Goal: Task Accomplishment & Management: Manage account settings

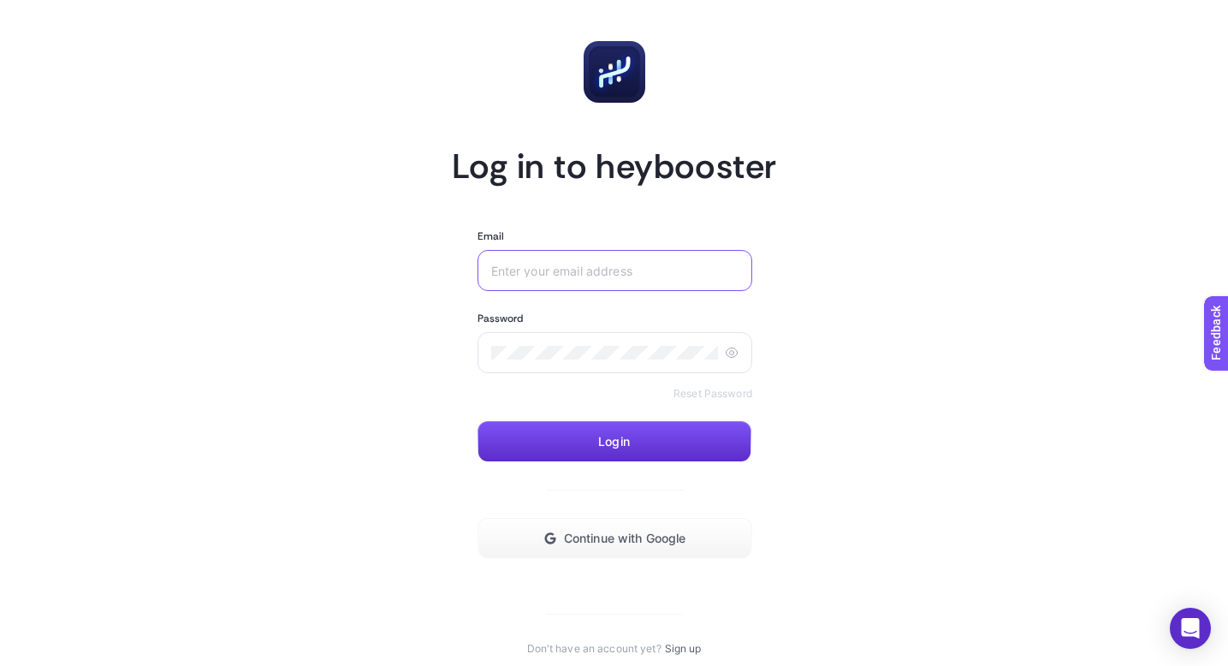
click at [645, 274] on input "Email" at bounding box center [614, 271] width 247 height 14
click at [597, 533] on span "Continue with Google" at bounding box center [625, 538] width 122 height 14
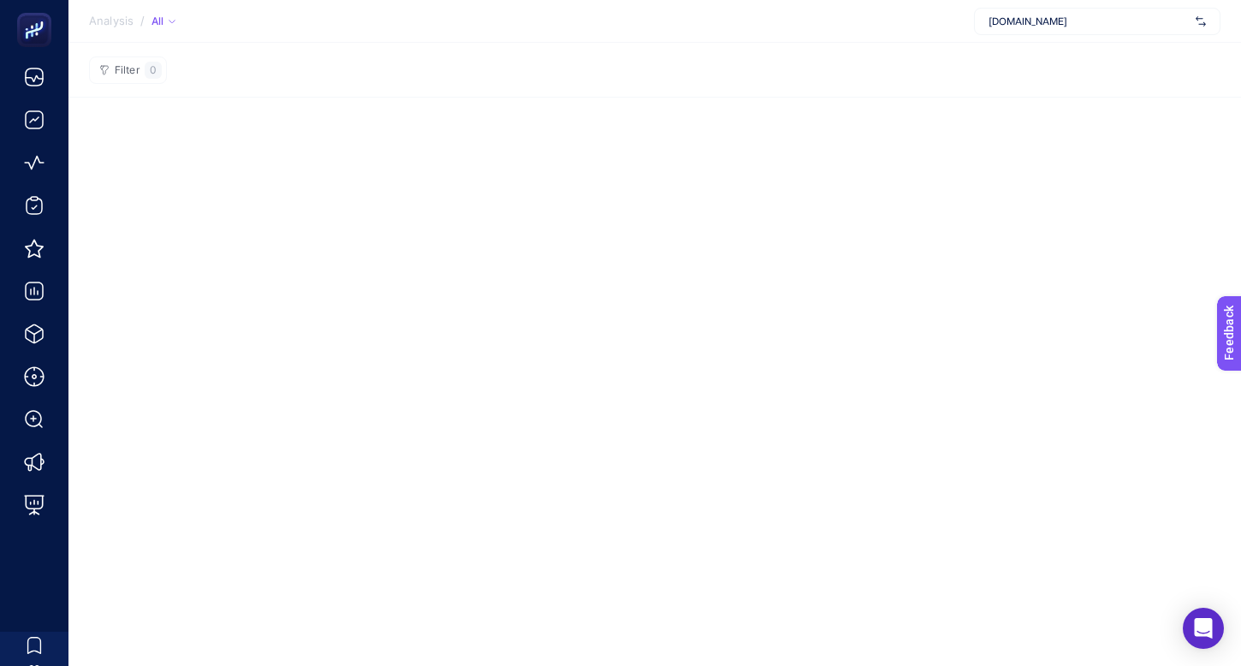
click at [1156, 18] on span "www.dogostore.com" at bounding box center [1088, 22] width 200 height 14
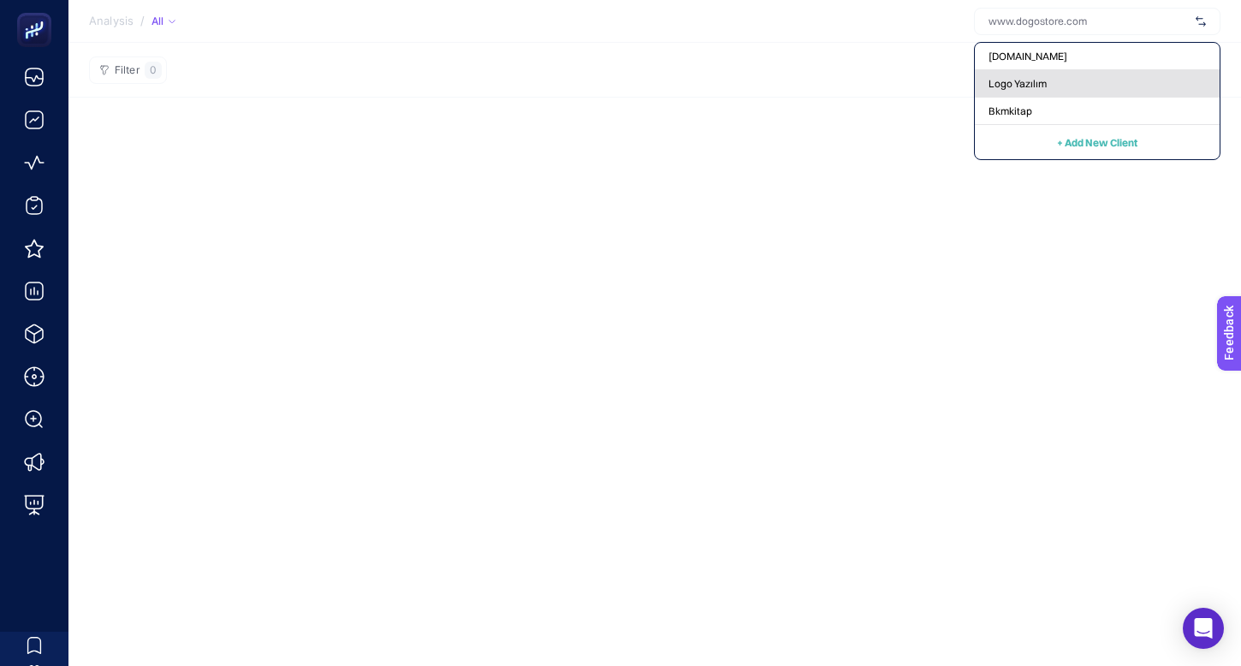
click at [1066, 98] on div "Logo Yazılım" at bounding box center [1097, 111] width 245 height 27
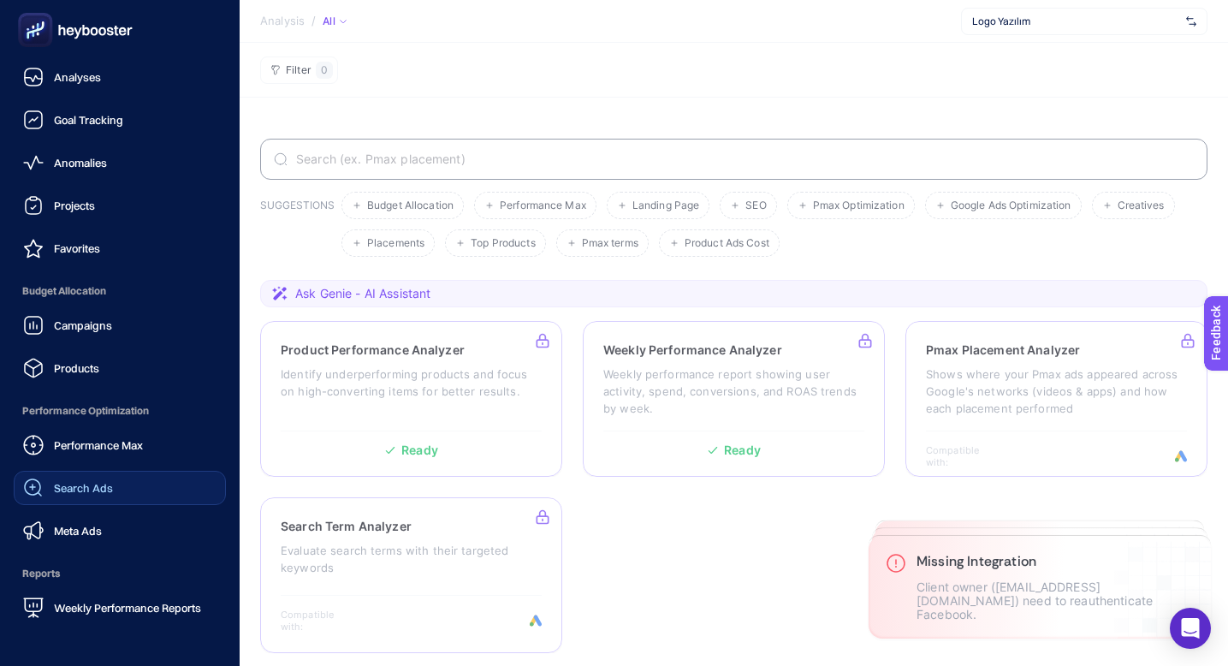
scroll to position [164, 0]
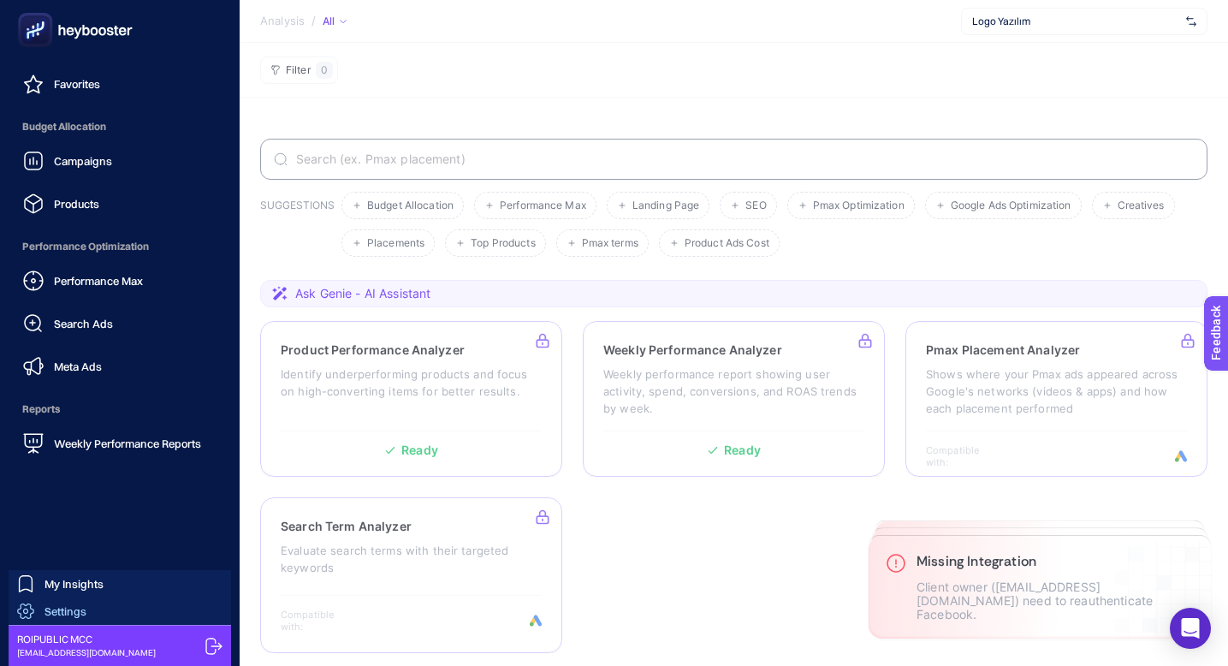
click at [66, 618] on div "Settings" at bounding box center [51, 610] width 69 height 17
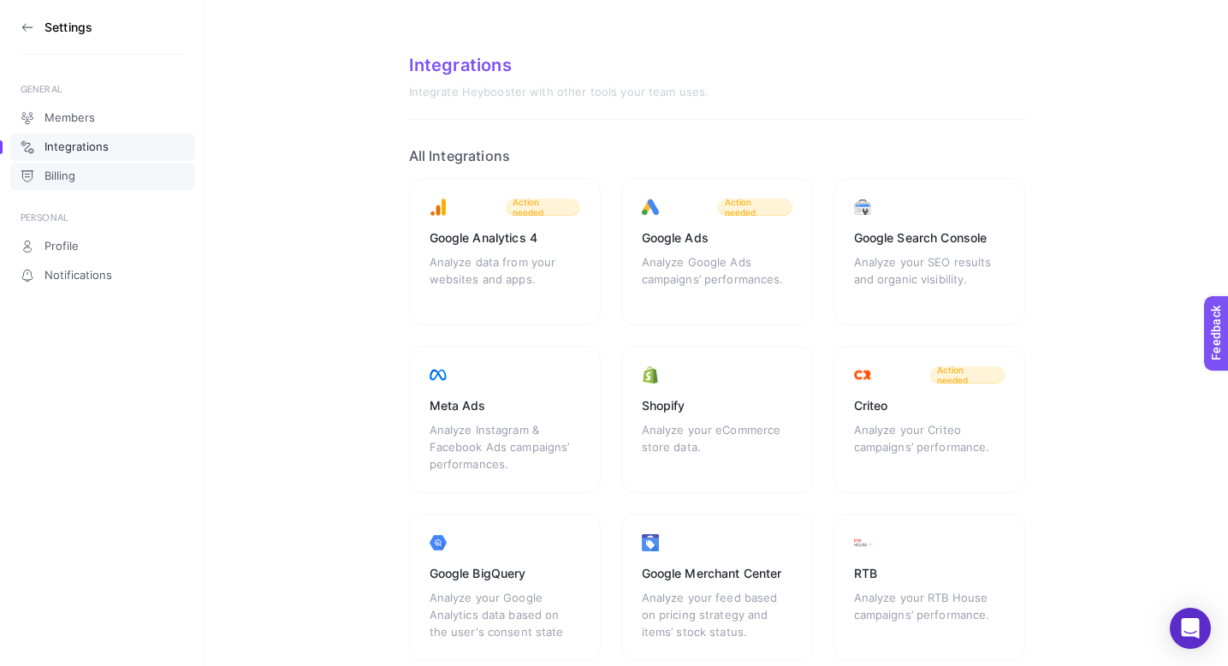
click at [85, 170] on link "Billing" at bounding box center [102, 176] width 185 height 27
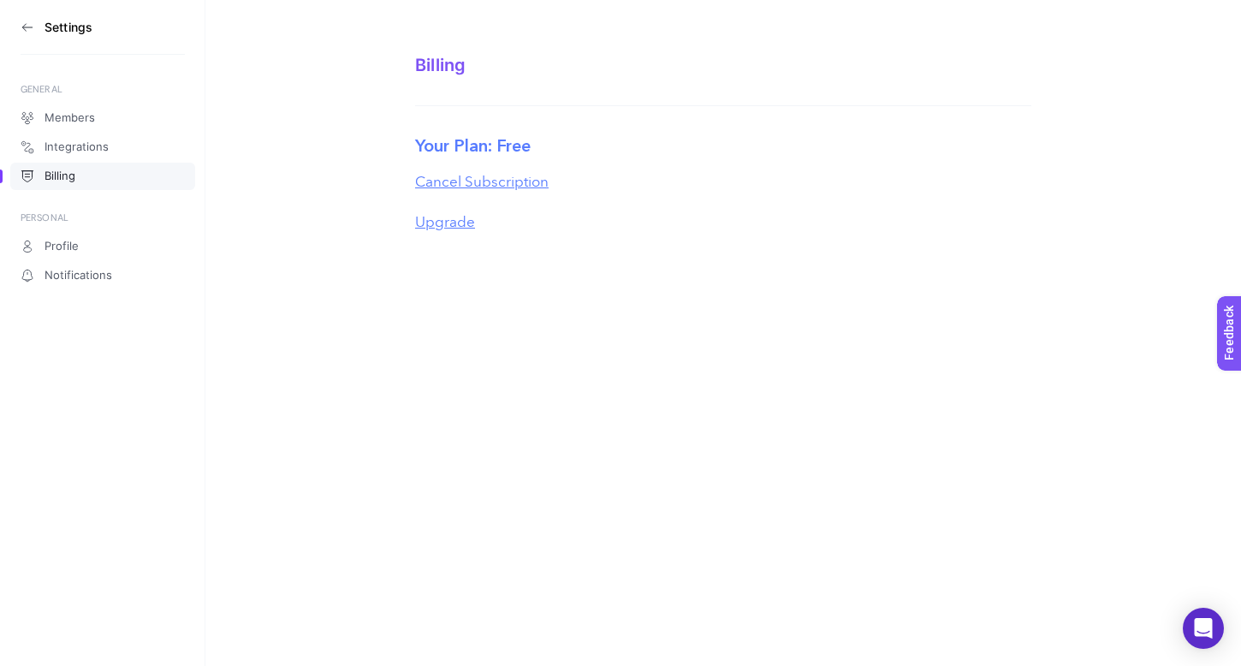
click at [459, 186] on button "Cancel Subscription" at bounding box center [481, 182] width 133 height 15
click at [304, 246] on section "Billing Your Plan: Free Cancel Subscription Upgrade" at bounding box center [722, 126] width 1035 height 252
click at [660, 287] on div "Settings GENERAL Members Integrations Billing PERSONAL Profile Notifications Bi…" at bounding box center [620, 333] width 1241 height 666
click at [30, 30] on icon at bounding box center [28, 28] width 14 height 14
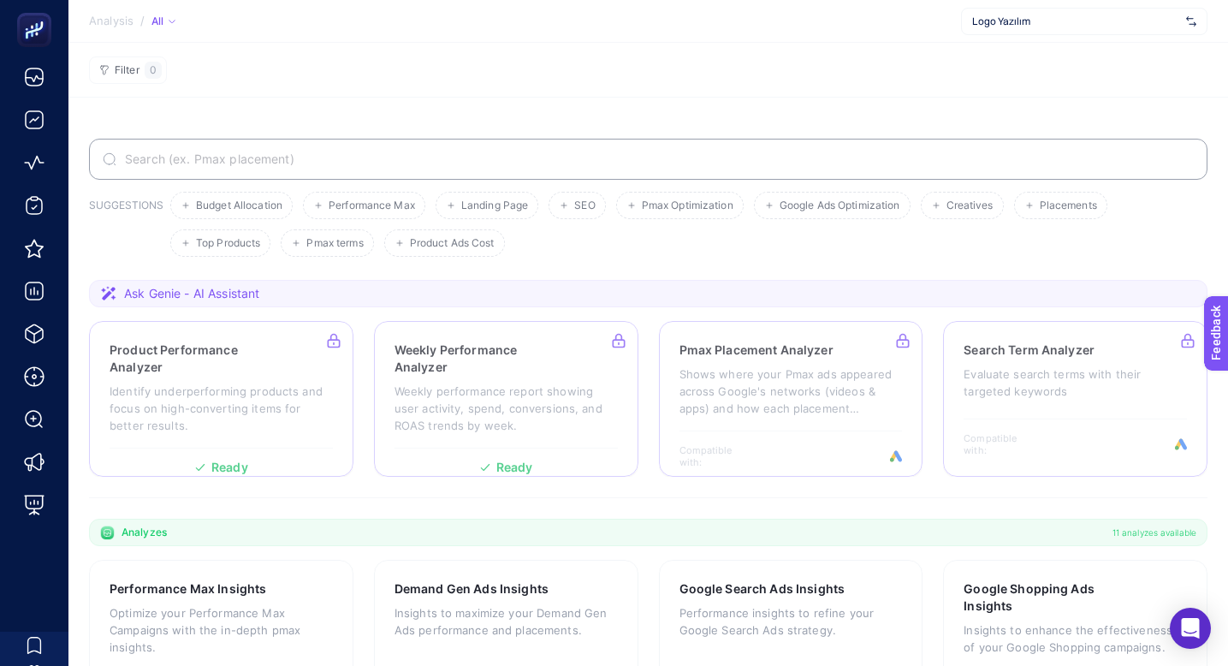
click at [748, 104] on section "SUGGESTIONS Budget Allocation Performance Max Landing Page SEO Pmax Optimizatio…" at bounding box center [647, 593] width 1159 height 991
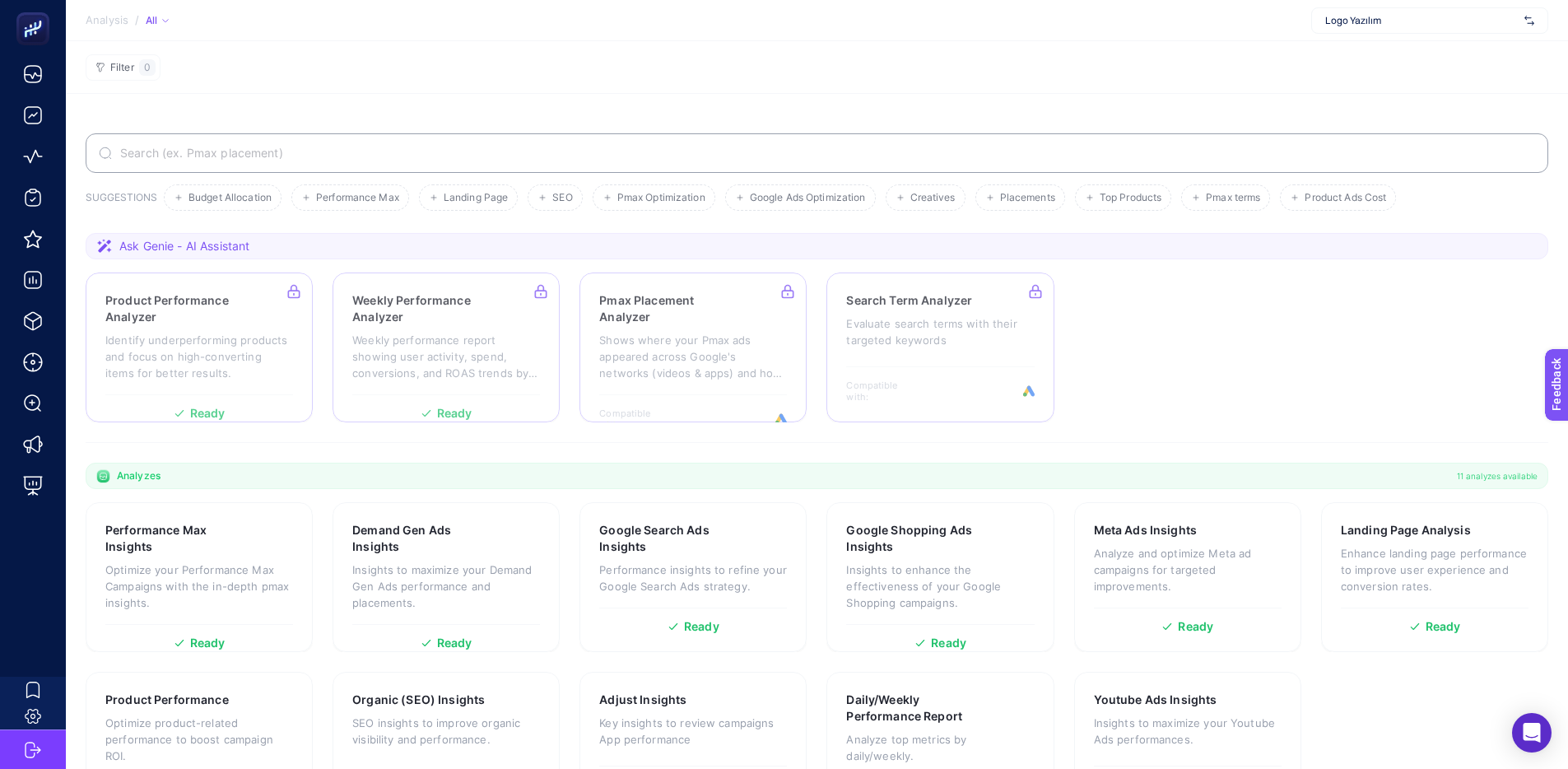
click at [1193, 34] on section "Analysis / All Logo Yazılım" at bounding box center [816, 20] width 1502 height 41
click at [1193, 20] on span "Logo Yazılım" at bounding box center [1422, 21] width 192 height 13
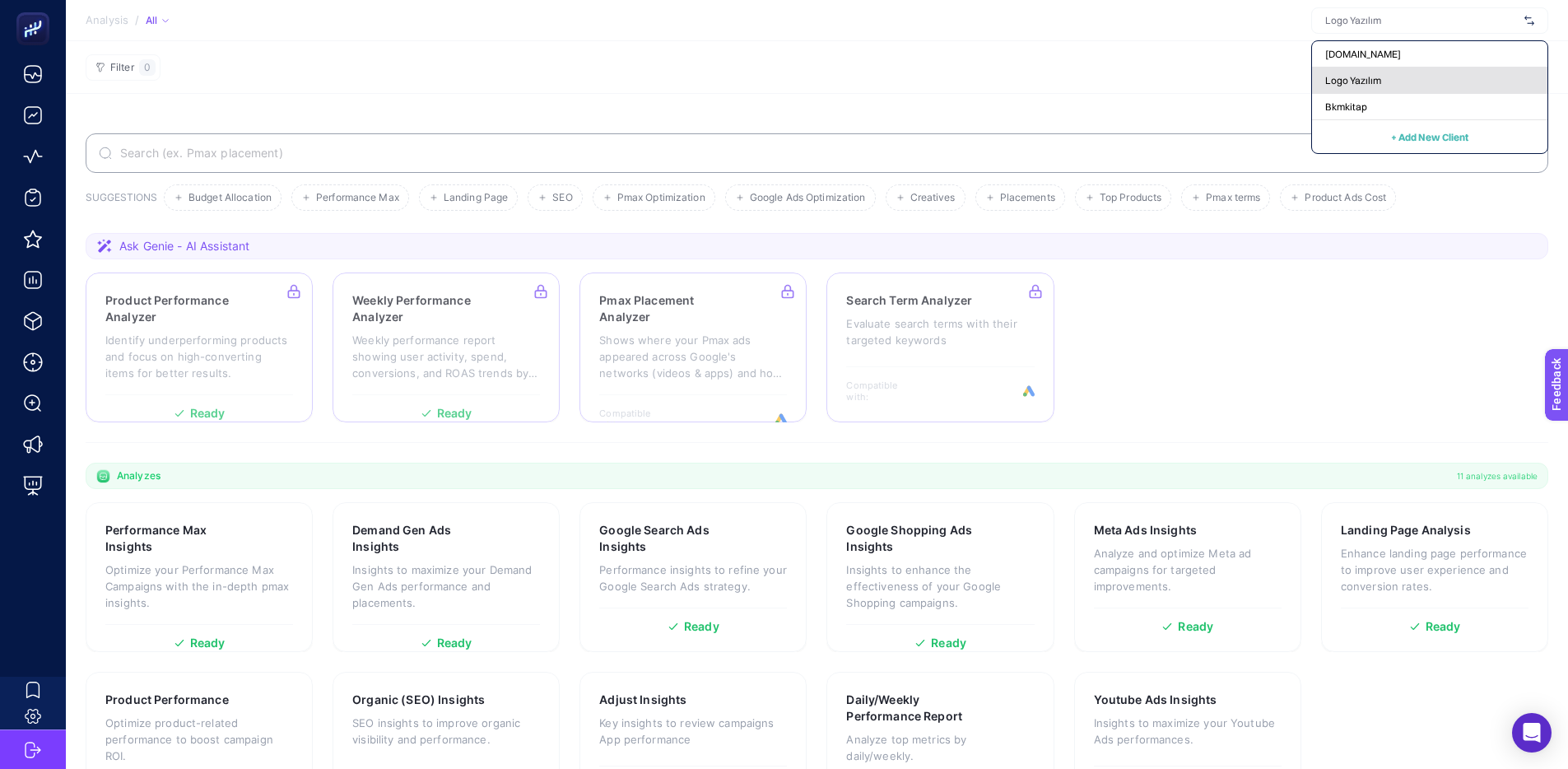
click at [1193, 94] on div "Logo Yazılım" at bounding box center [1429, 107] width 236 height 26
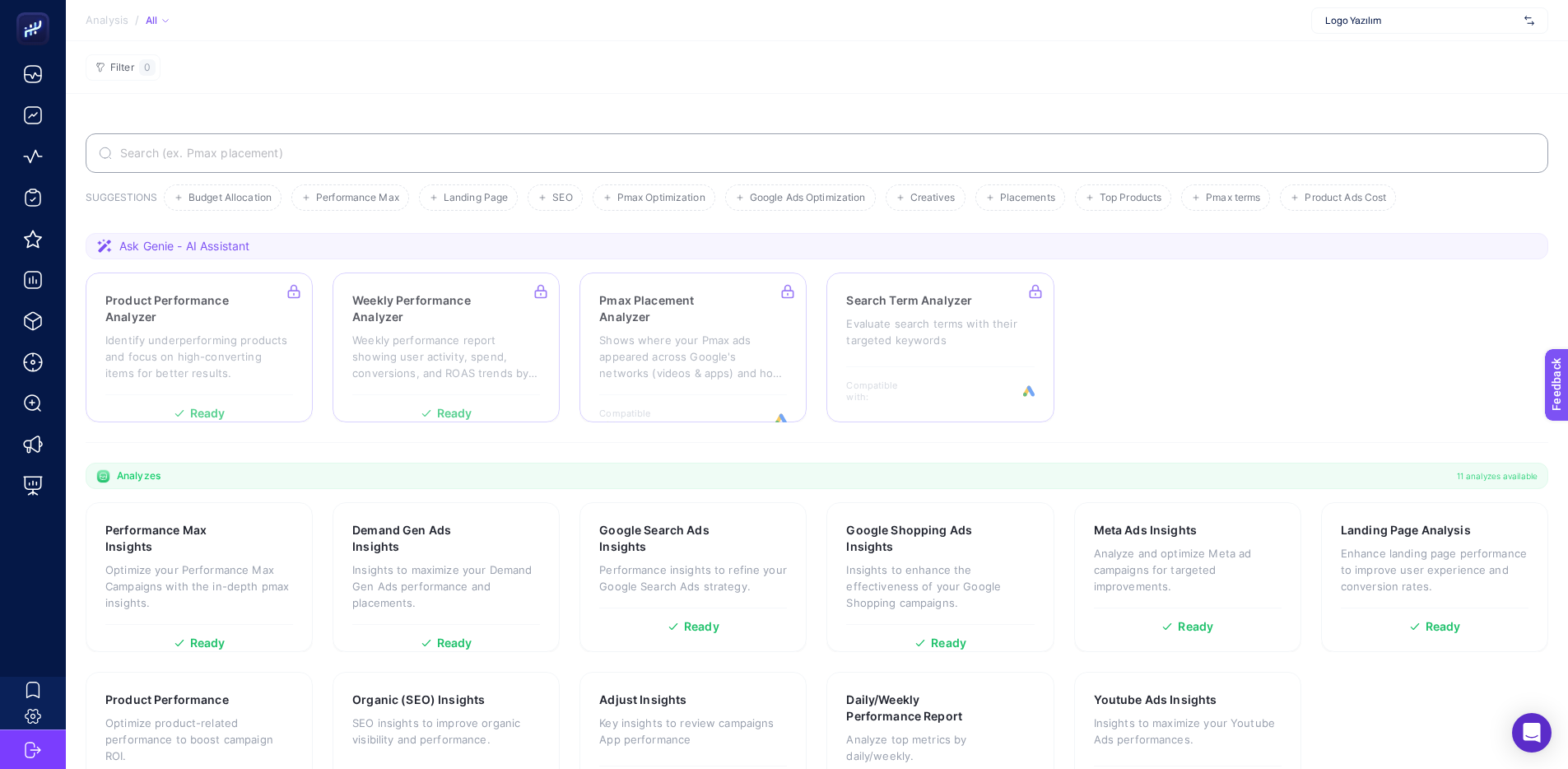
click at [835, 72] on section "Filter 0" at bounding box center [816, 67] width 1502 height 53
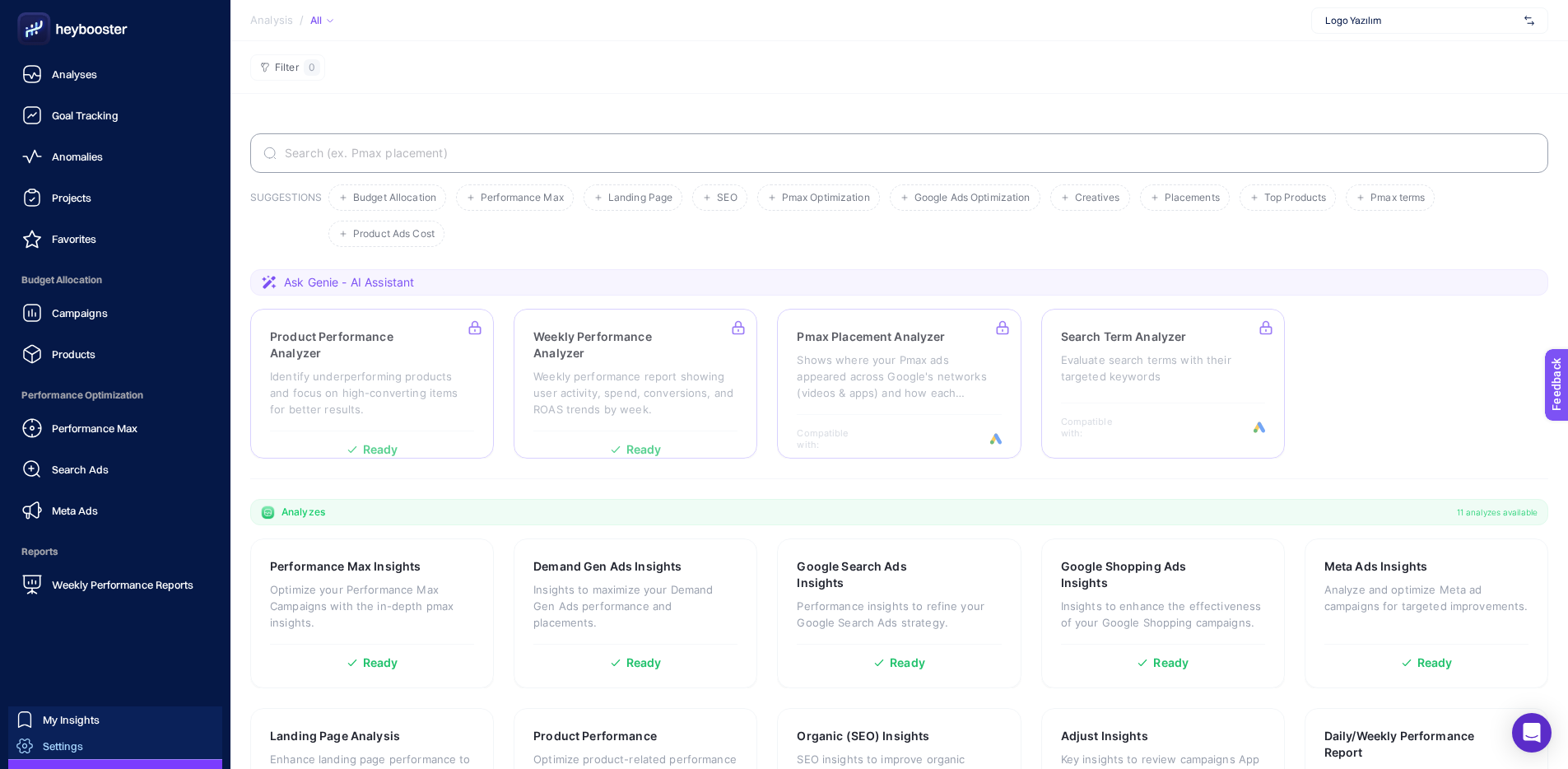
click at [67, 640] on span "Settings" at bounding box center [63, 746] width 40 height 13
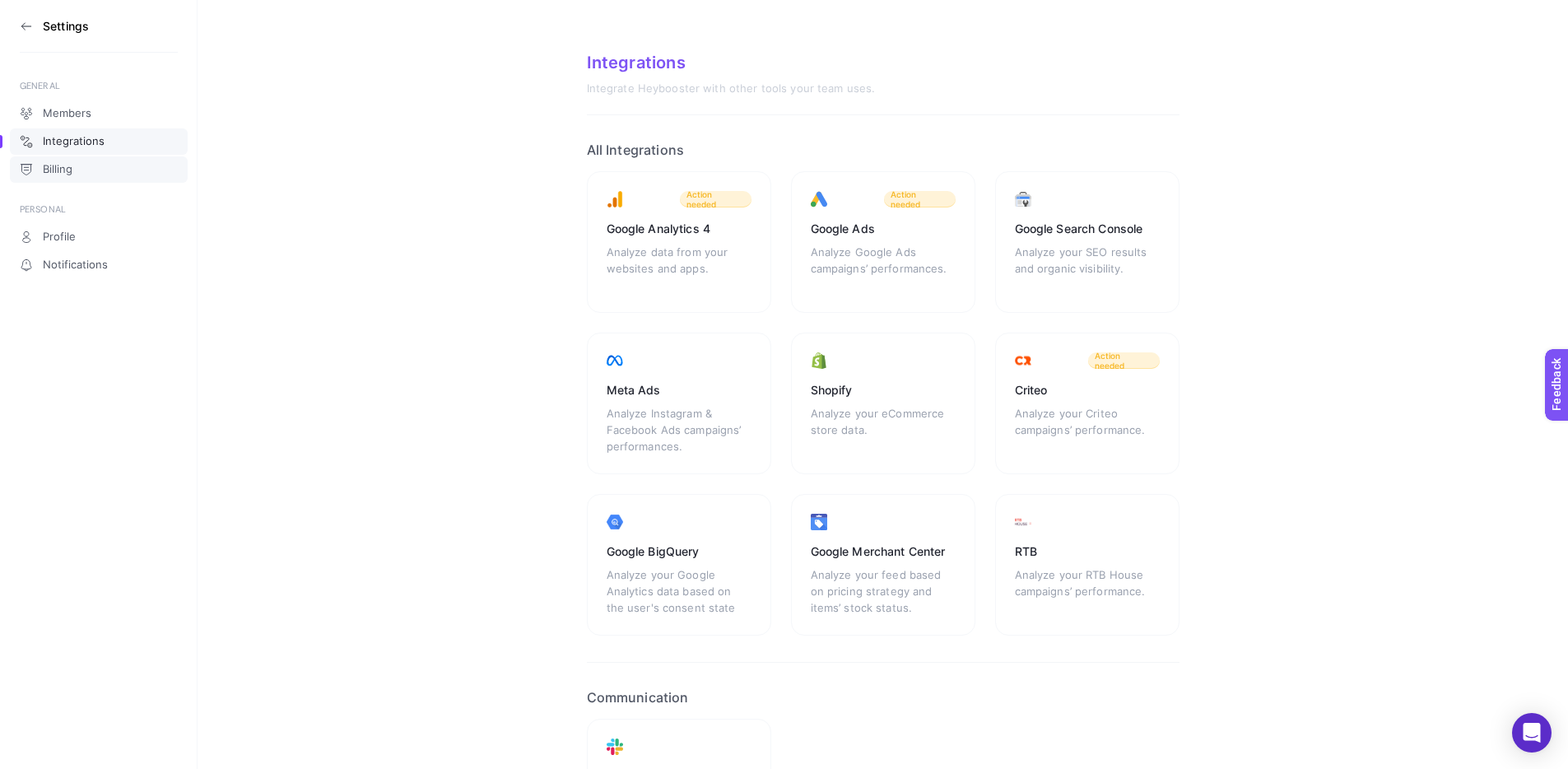
click at [93, 168] on link "Billing" at bounding box center [98, 169] width 178 height 26
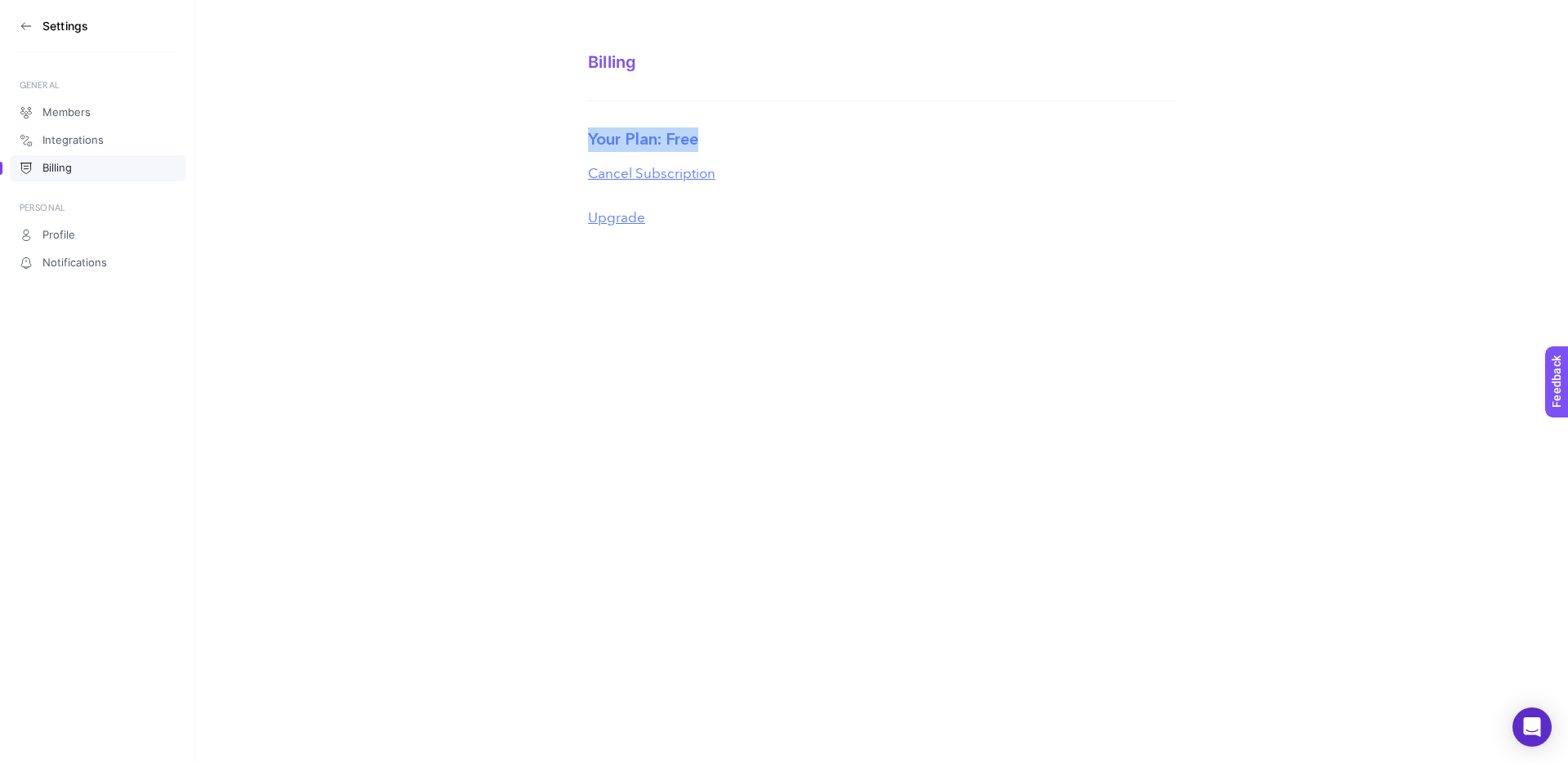
drag, startPoint x: 539, startPoint y: 114, endPoint x: 736, endPoint y: 130, distance: 197.6
click at [736, 130] on section "Billing Your Plan: Free Cancel Subscription Upgrade" at bounding box center [881, 126] width 1371 height 252
click at [736, 130] on div "Your Plan: Free" at bounding box center [882, 139] width 588 height 25
click at [123, 120] on link "Members" at bounding box center [97, 112] width 177 height 26
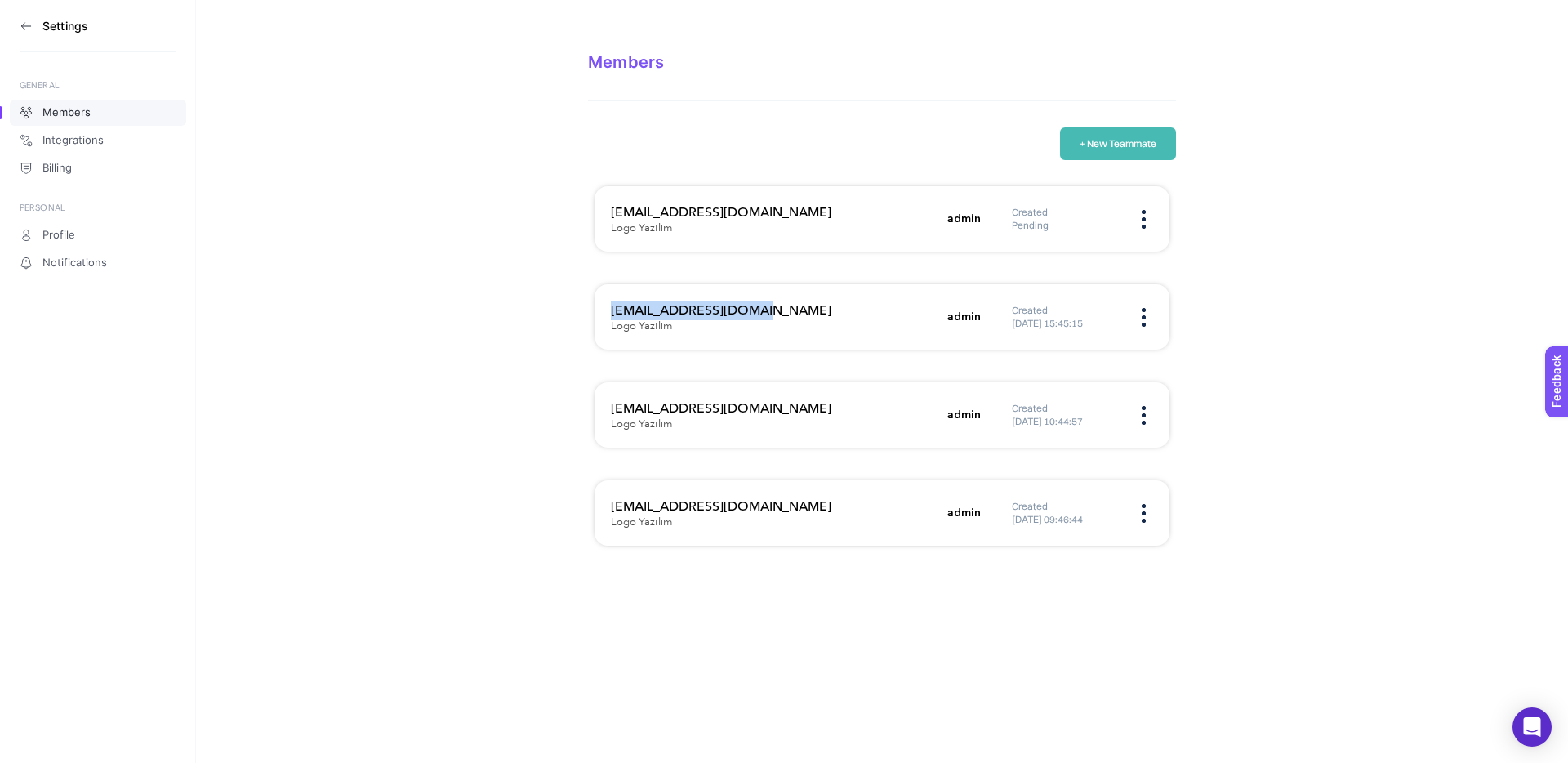
drag, startPoint x: 609, startPoint y: 314, endPoint x: 771, endPoint y: 328, distance: 162.6
click at [771, 382] on div "oguzhan@roipublic.com Logo Yazılım admin Created 22.03.2024 15:45:15" at bounding box center [882, 414] width 575 height 65
click at [771, 328] on div "oguzhan@roipublic.com Logo Yazılım" at bounding box center [774, 317] width 326 height 32
click at [1146, 382] on div "oguzhan@roipublic.com Logo Yazılım admin Created 22.03.2024 15:45:15" at bounding box center [882, 414] width 575 height 65
click at [1146, 319] on div "Created 22.03.2024 15:45:15" at bounding box center [1082, 316] width 141 height 26
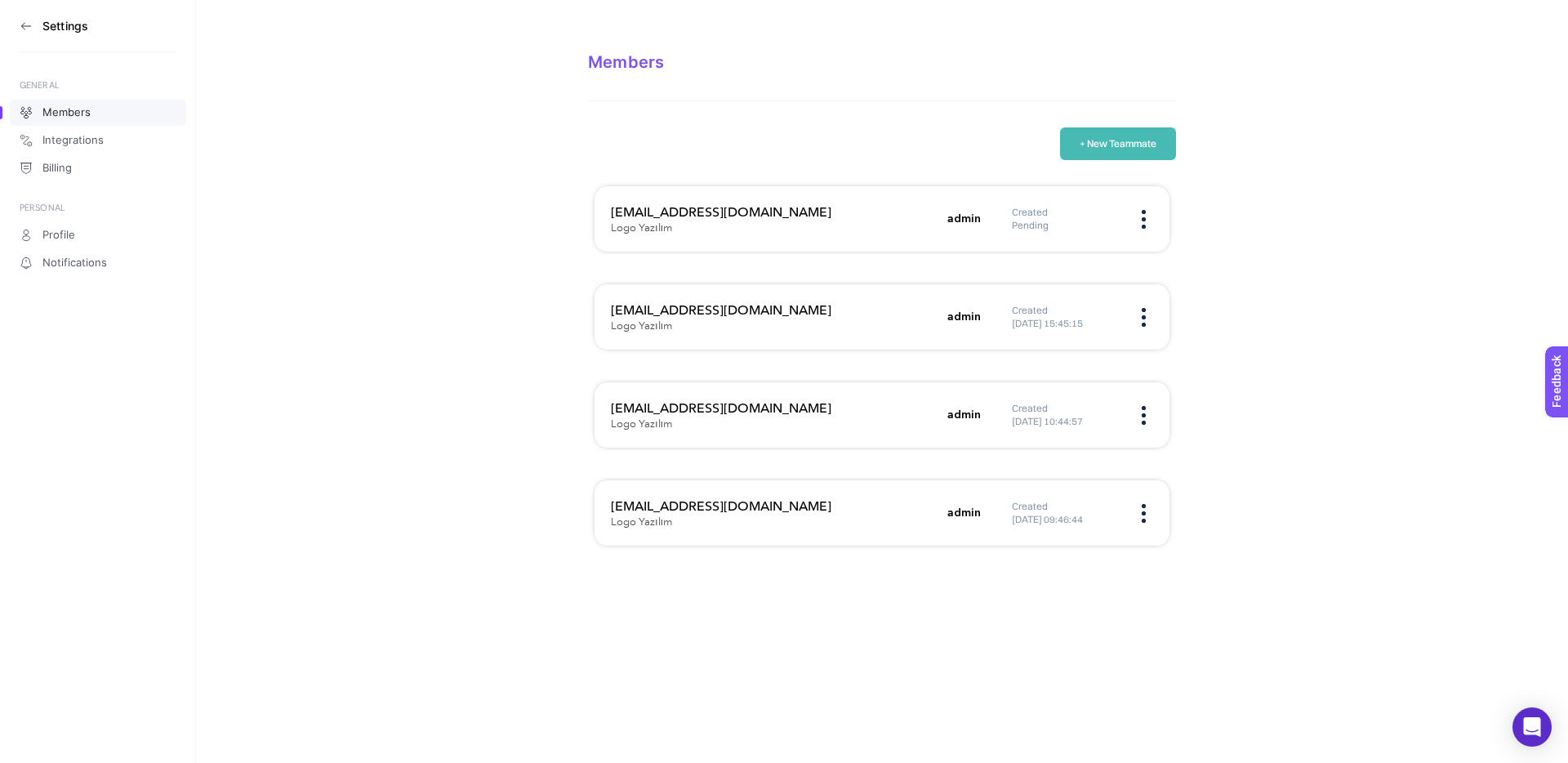
click at [1141, 319] on img at bounding box center [1143, 318] width 4 height 19
click at [1077, 375] on span "Remove" at bounding box center [1055, 369] width 124 height 36
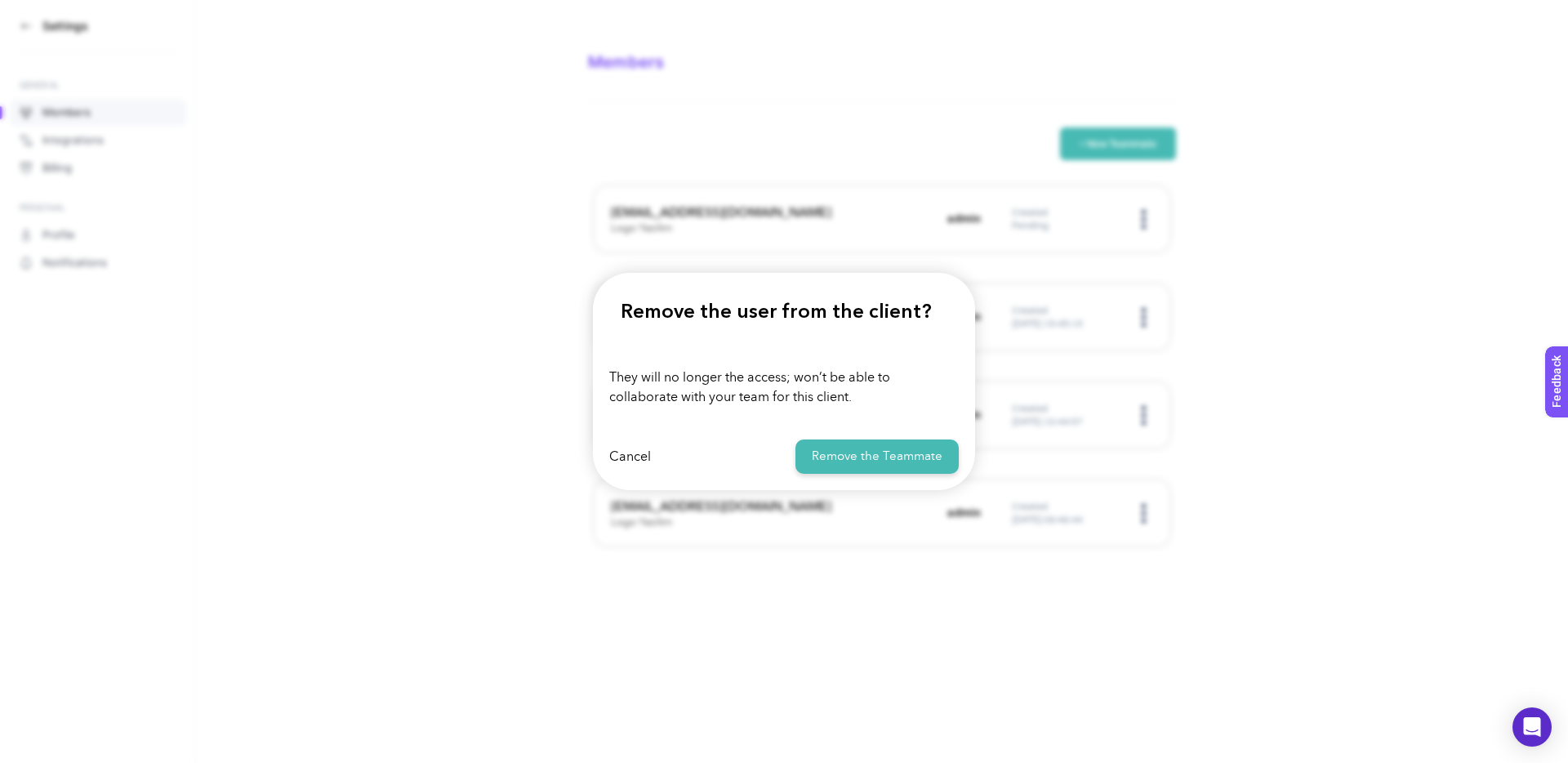
click at [864, 451] on button "Remove the Teammate" at bounding box center [876, 456] width 163 height 35
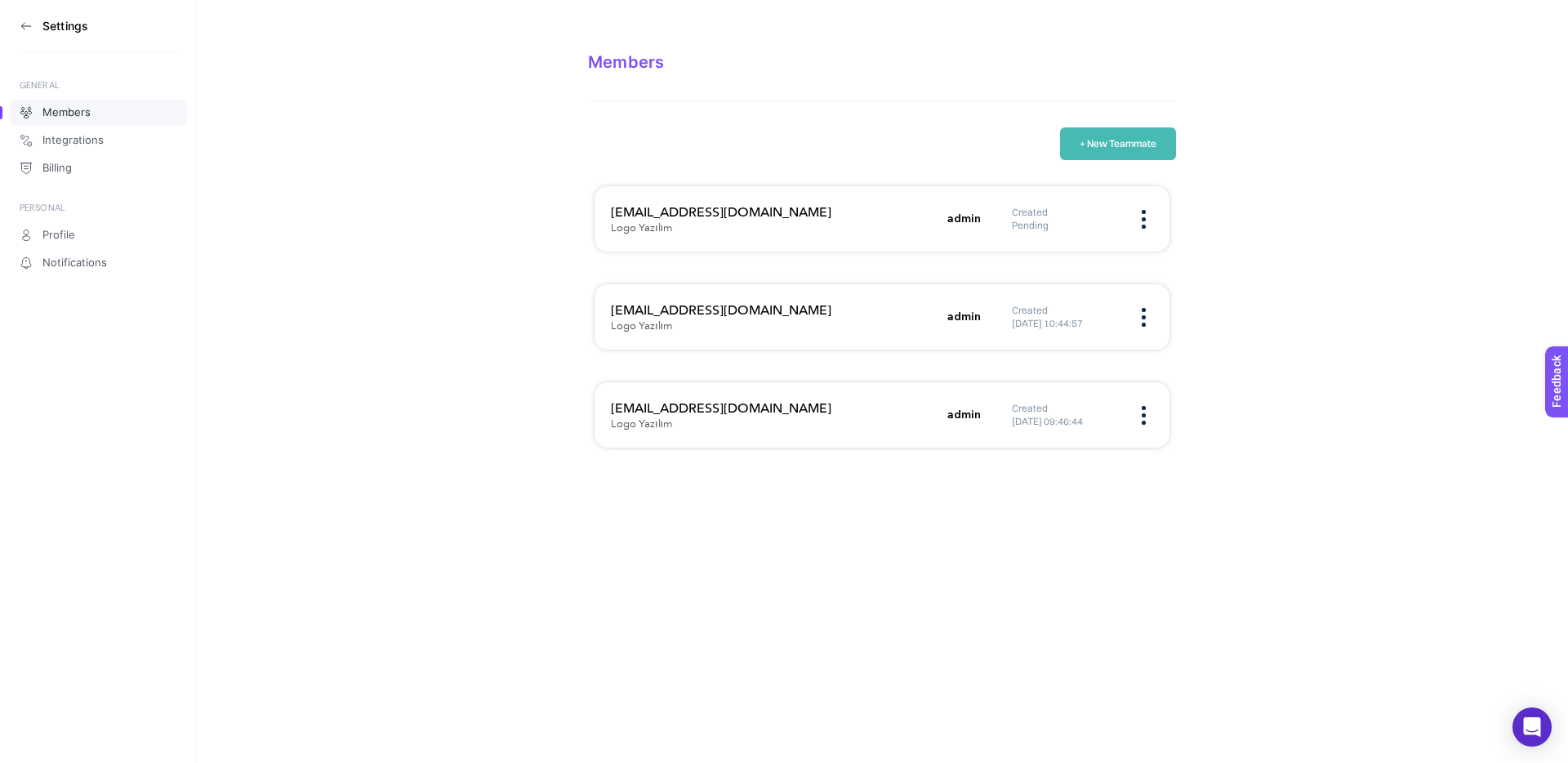
click at [1183, 349] on section "Members + New Teammate pelinalacca@gmail.com Logo Yazılım admin Created Pending…" at bounding box center [881, 237] width 1371 height 474
click at [1154, 285] on div "pelinalacca@gmail.com Logo Yazılım admin Created Pending" at bounding box center [882, 317] width 575 height 65
click at [349, 434] on section "Members + New Teammate pelinalacca@gmail.com Logo Yazılım admin Created Pending…" at bounding box center [881, 237] width 1371 height 474
click at [481, 414] on section "Members + New Teammate pelinalacca@gmail.com Logo Yazılım admin Created Pending…" at bounding box center [881, 237] width 1371 height 474
click at [33, 35] on section "Settings" at bounding box center [98, 26] width 157 height 53
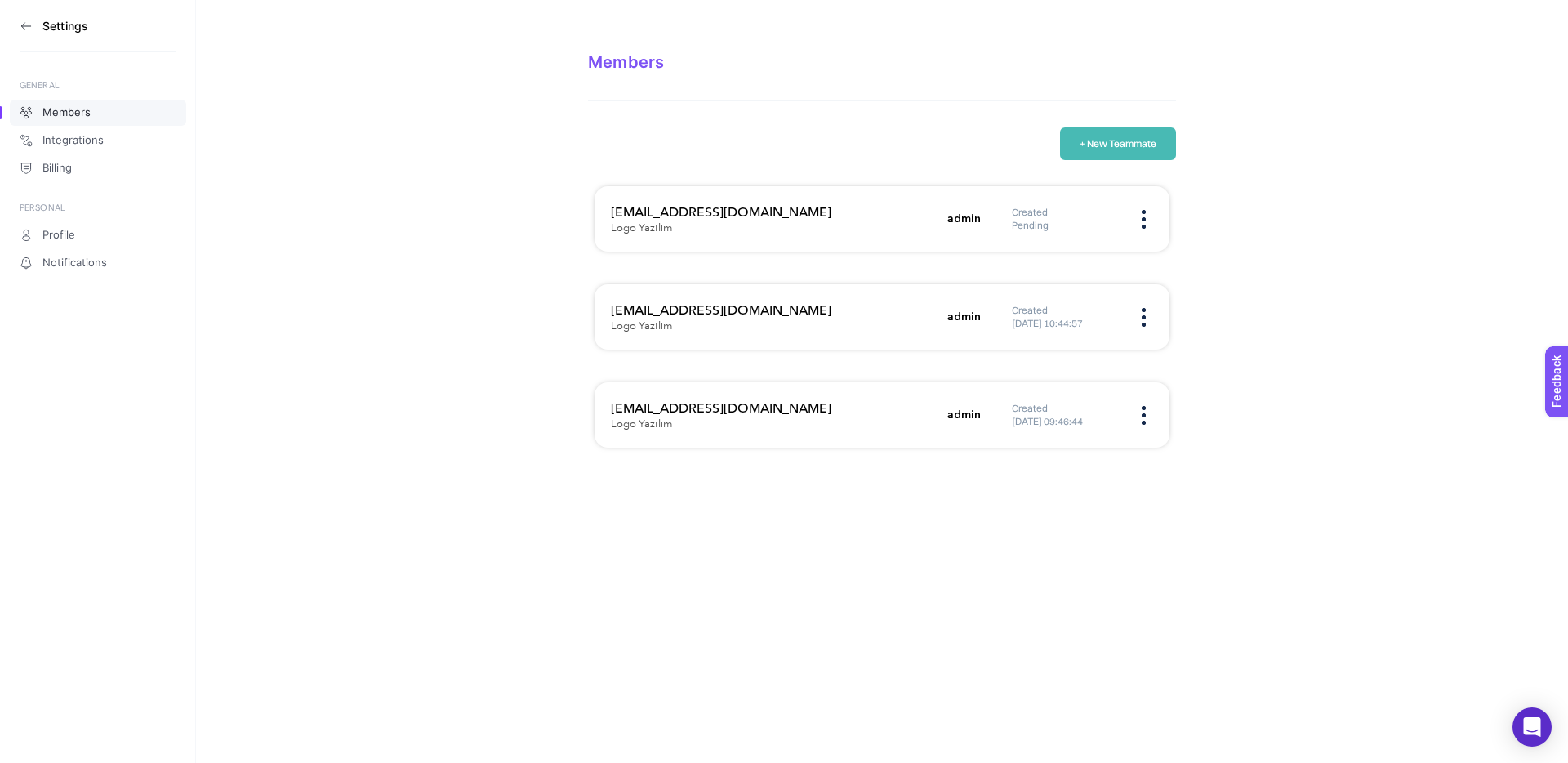
click at [20, 23] on icon at bounding box center [27, 27] width 13 height 13
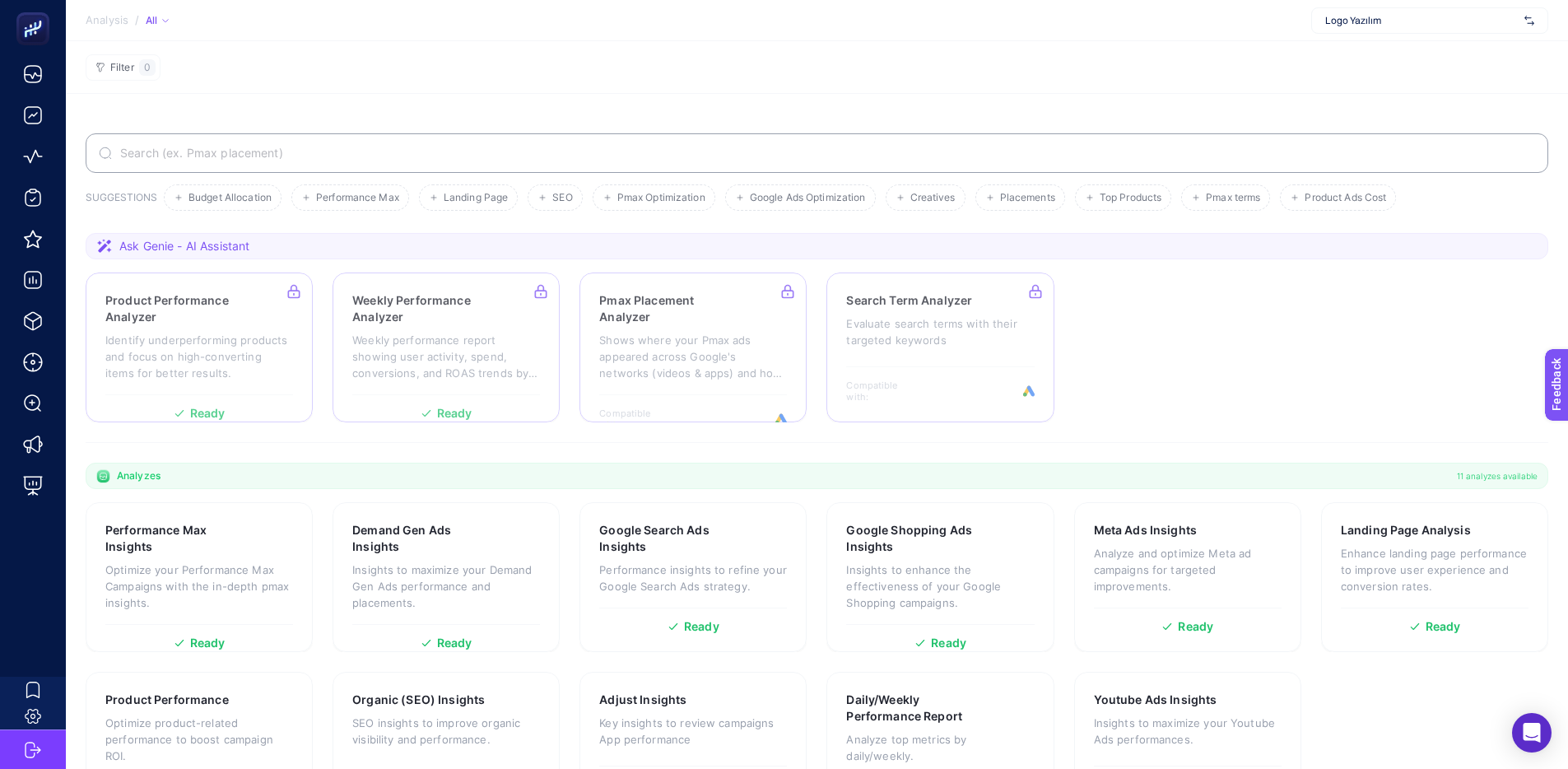
click at [1193, 13] on div "Logo Yazılım" at bounding box center [1429, 20] width 237 height 26
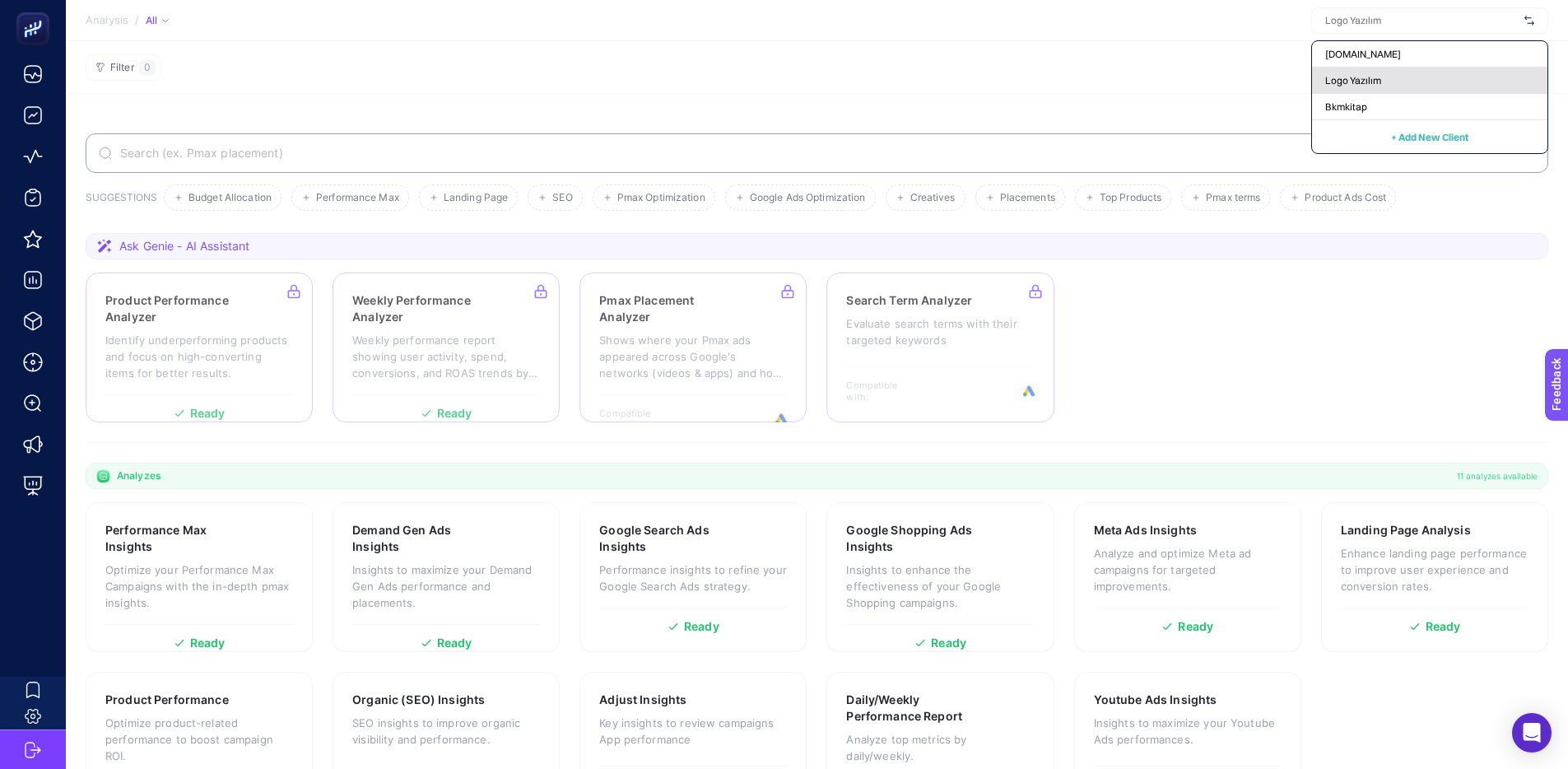
click at [1193, 94] on div "Logo Yazılım" at bounding box center [1429, 107] width 236 height 26
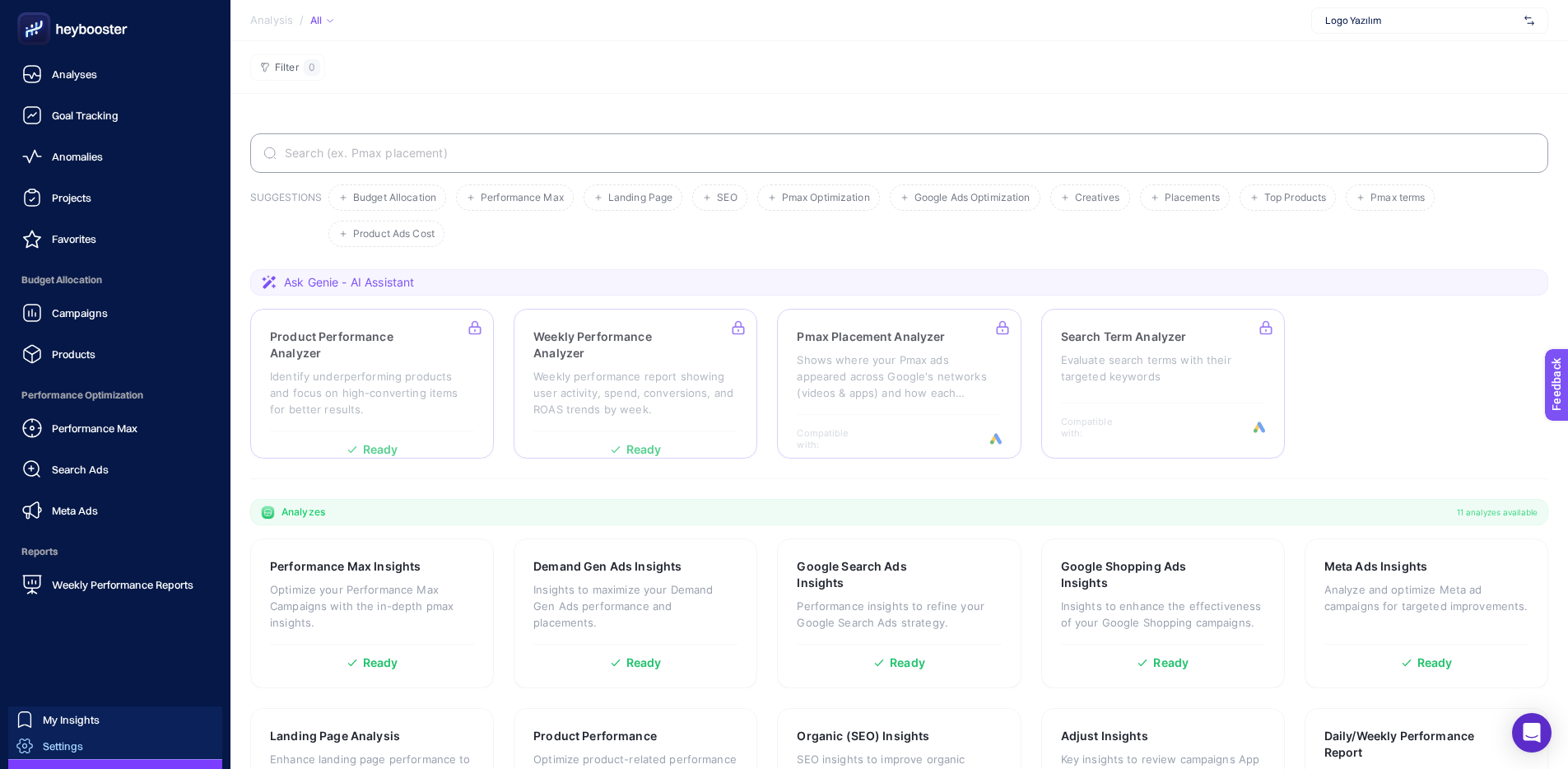
click at [65, 640] on span "Settings" at bounding box center [63, 746] width 40 height 13
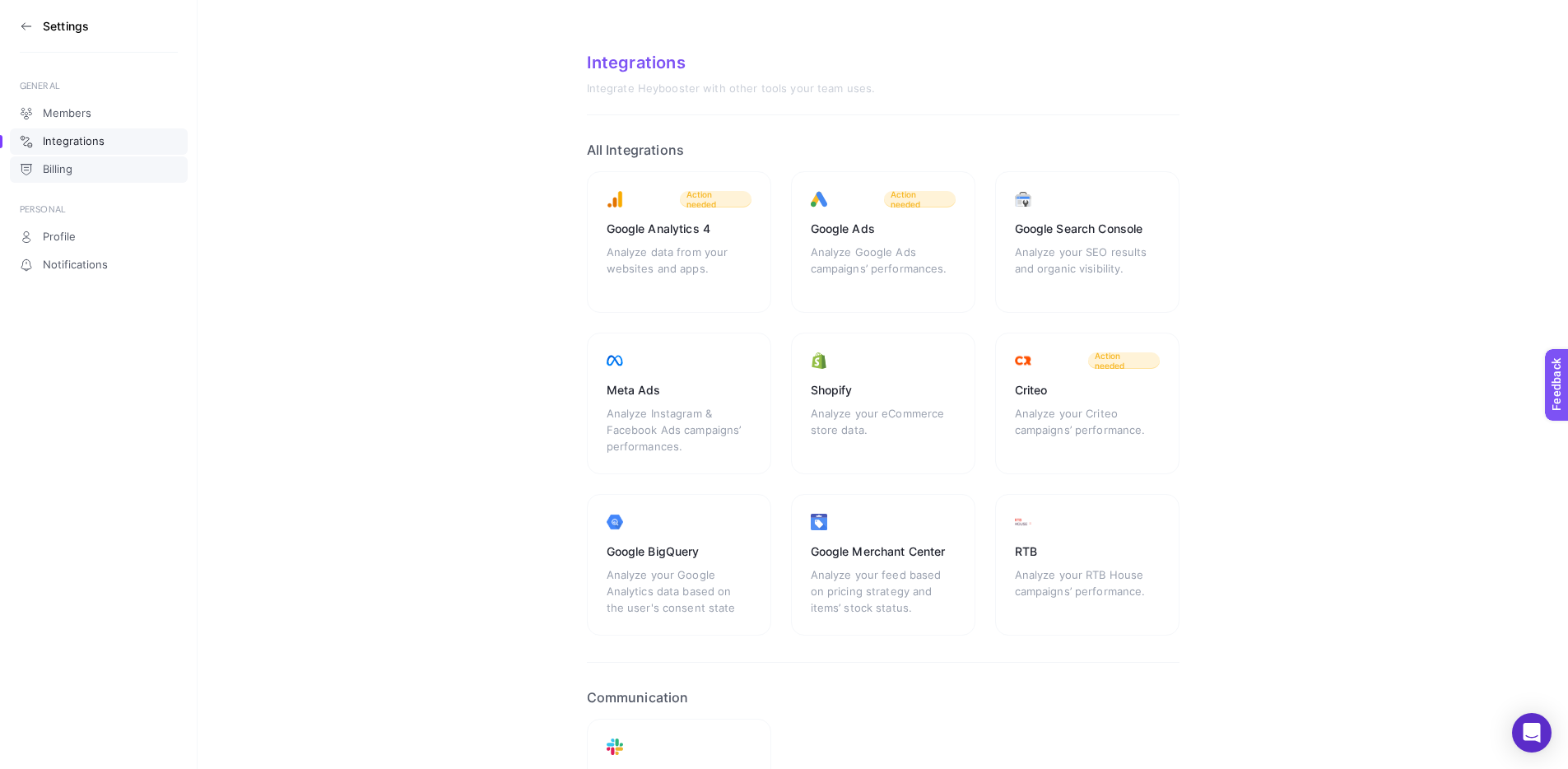
click at [101, 173] on link "Billing" at bounding box center [98, 169] width 178 height 26
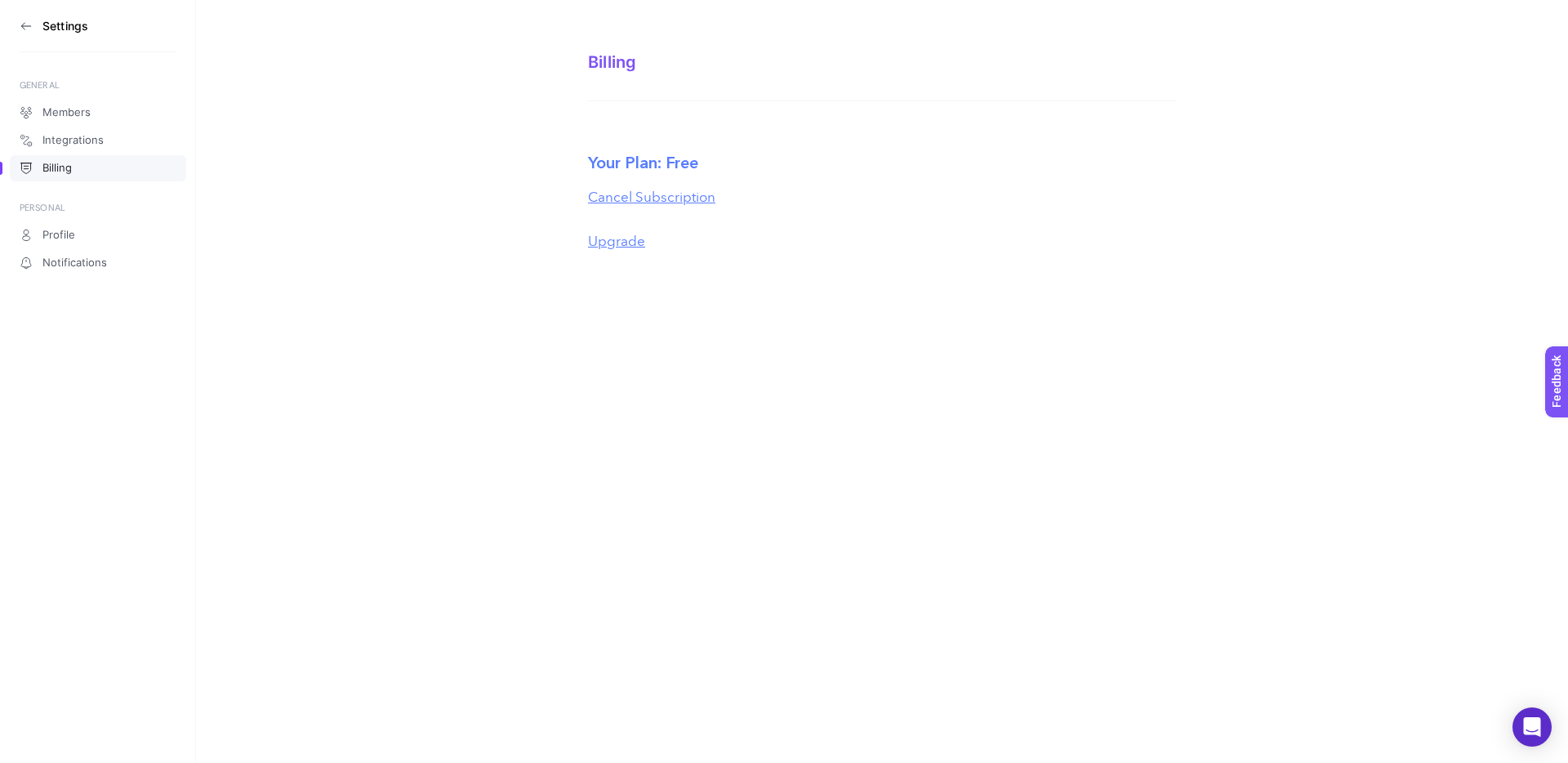
drag, startPoint x: 549, startPoint y: 49, endPoint x: 789, endPoint y: 289, distance: 339.4
click at [789, 289] on div "Settings GENERAL Members Integrations Billing PERSONAL Profile Notifications Bi…" at bounding box center [784, 381] width 1568 height 763
drag, startPoint x: 539, startPoint y: 37, endPoint x: 737, endPoint y: 314, distance: 340.5
click at [737, 314] on div "Settings GENERAL Members Integrations Billing PERSONAL Profile Notifications Bi…" at bounding box center [784, 381] width 1568 height 763
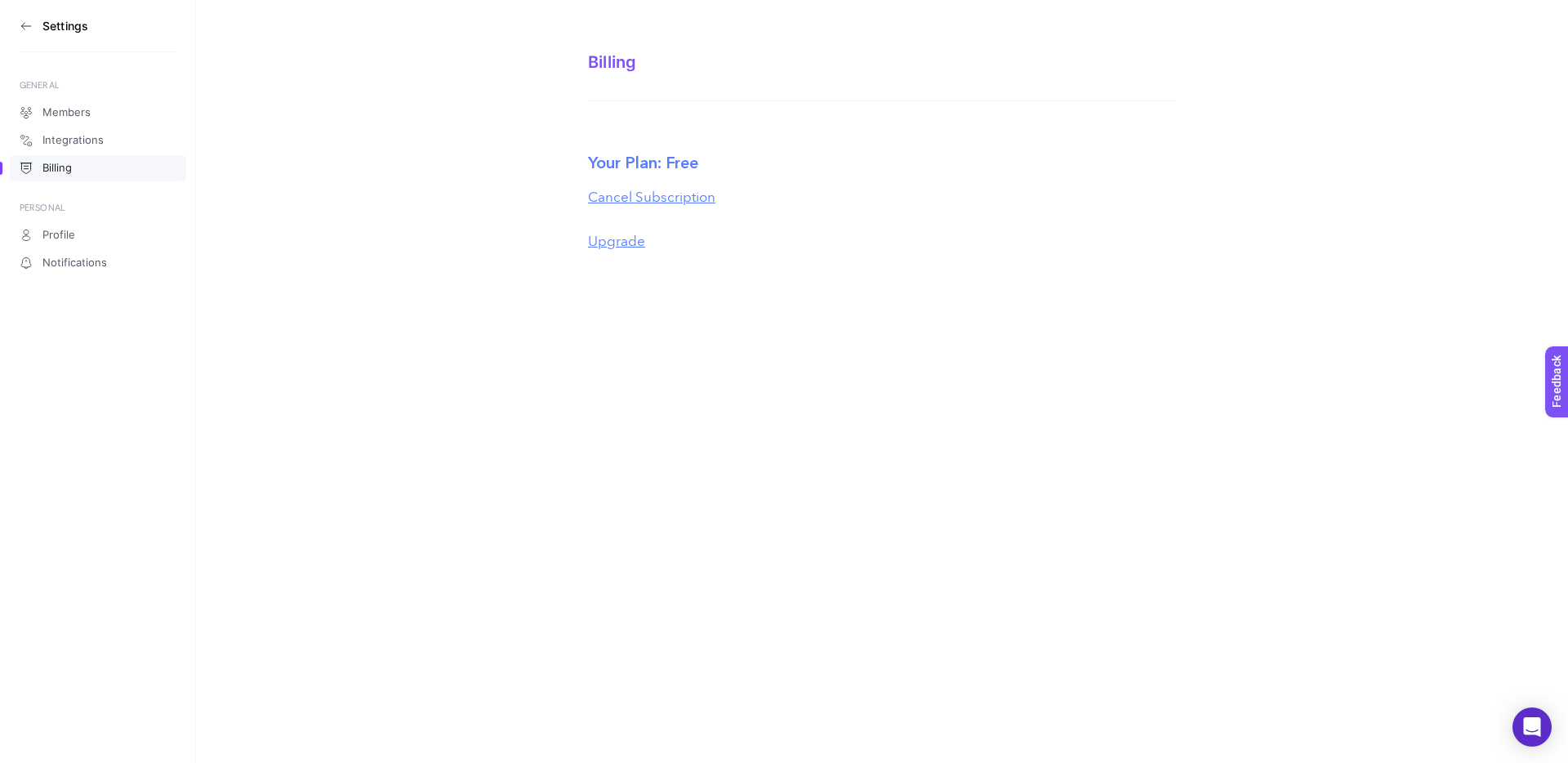
click at [737, 314] on div "Settings GENERAL Members Integrations Billing PERSONAL Profile Notifications Bi…" at bounding box center [784, 381] width 1568 height 763
click at [572, 157] on section "Billing Your Plan: Free Cancel Subscription Upgrade" at bounding box center [881, 138] width 1371 height 275
click at [534, 290] on div "Settings GENERAL Members Integrations Billing PERSONAL Profile Notifications Bi…" at bounding box center [784, 381] width 1568 height 763
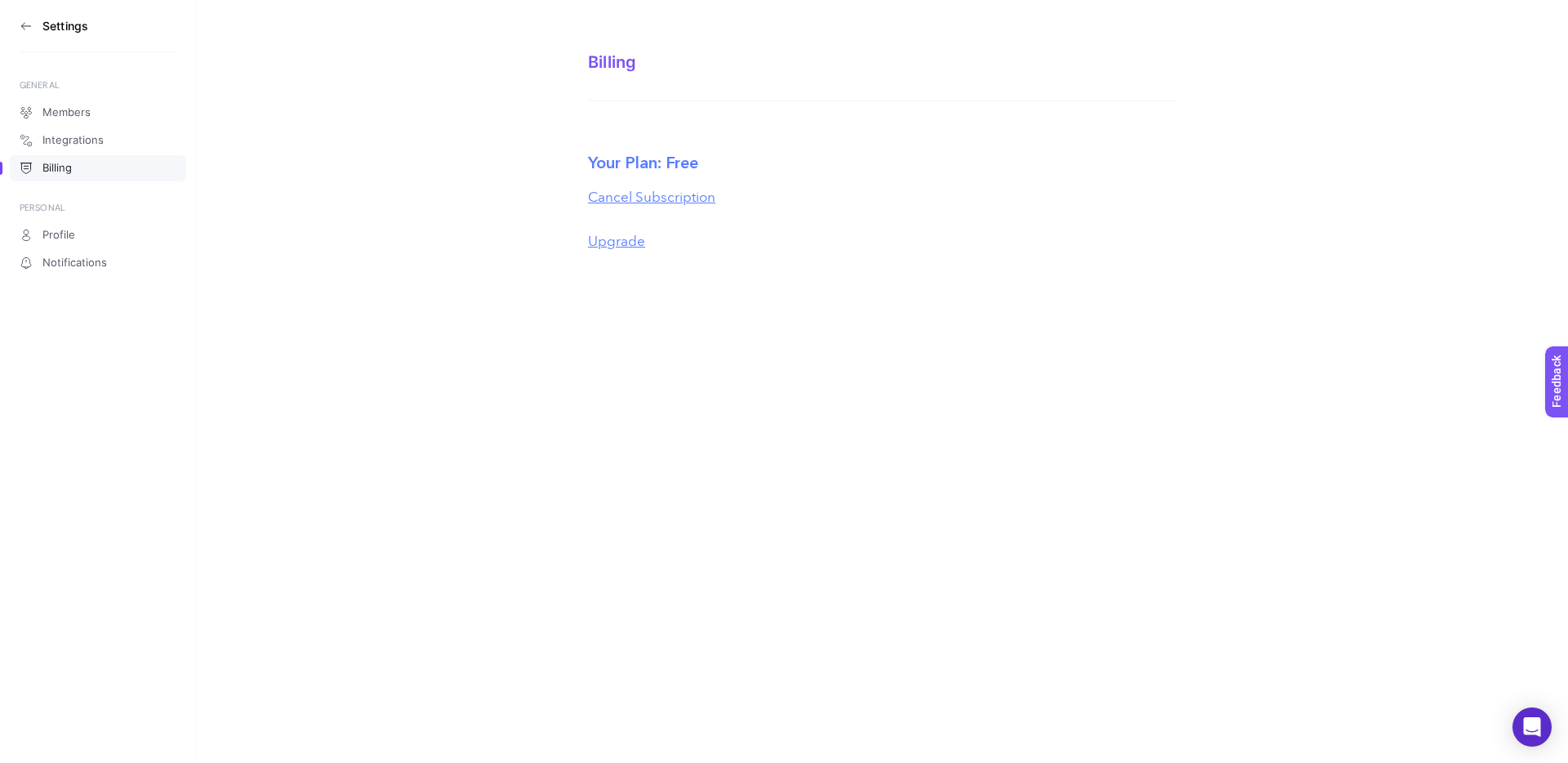
click at [676, 271] on section "Your Plan: Free Cancel Subscription Upgrade" at bounding box center [882, 201] width 588 height 148
click at [669, 329] on div "Settings GENERAL Members Integrations Billing PERSONAL Profile Notifications Bi…" at bounding box center [784, 381] width 1568 height 763
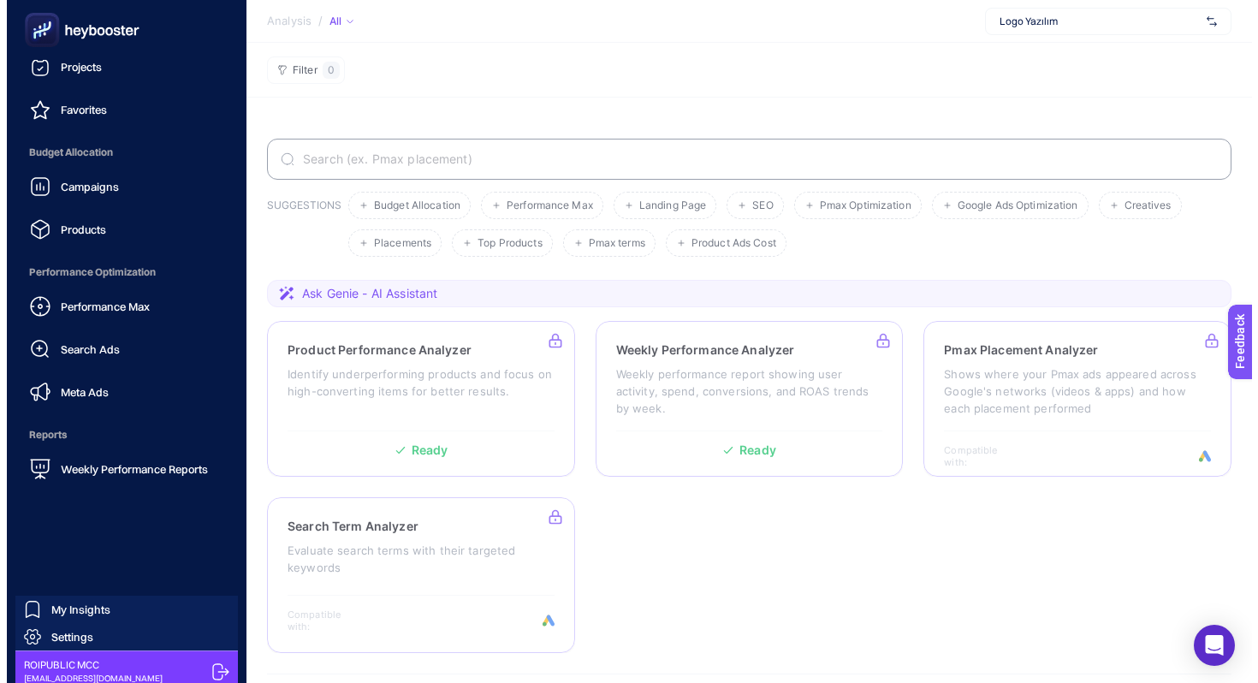
scroll to position [147, 0]
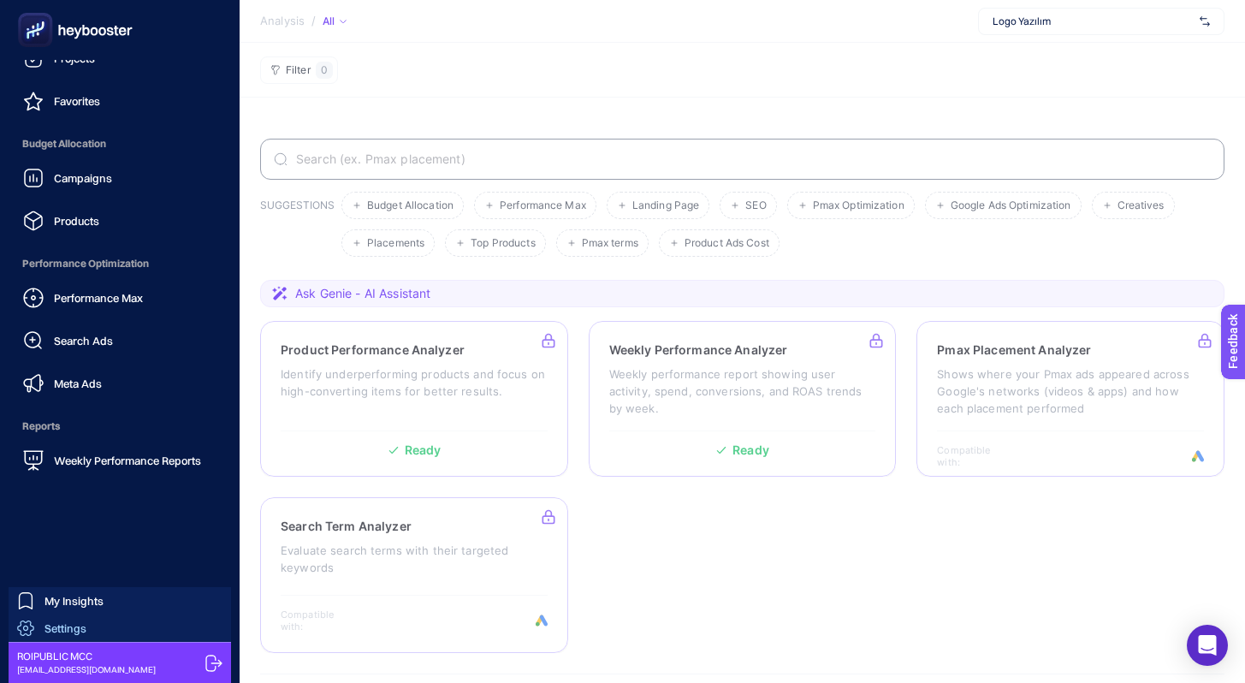
click at [64, 631] on span "Settings" at bounding box center [65, 628] width 42 height 14
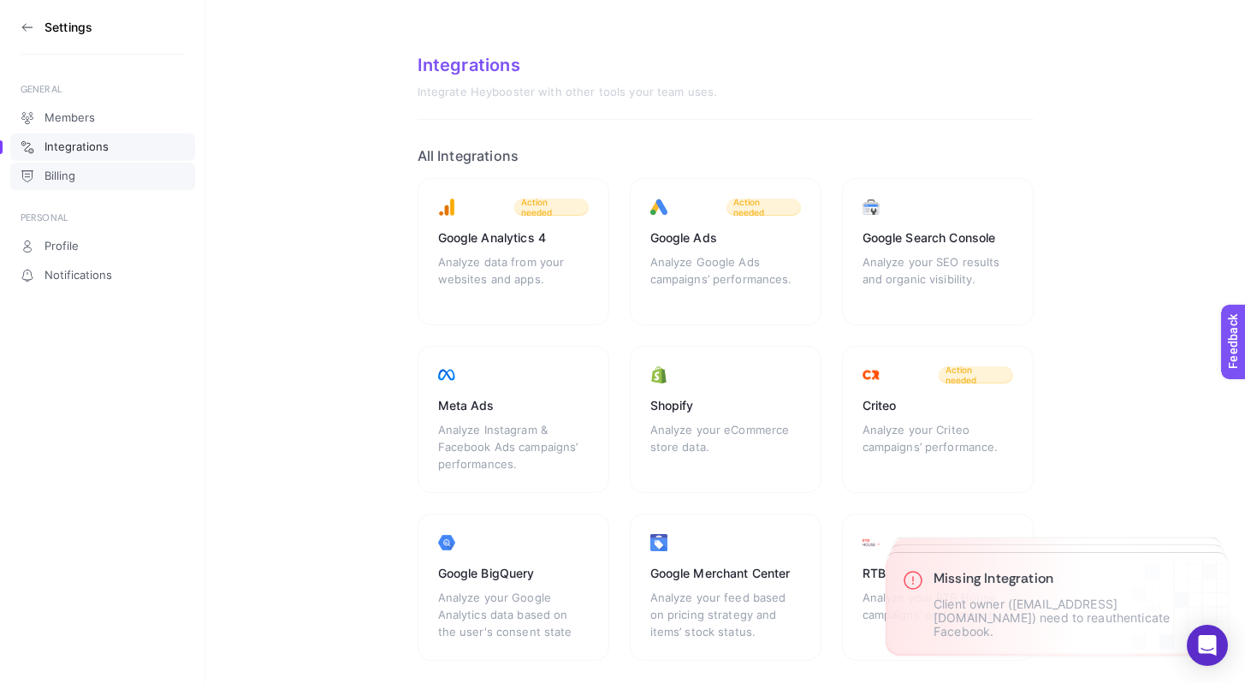
click at [125, 184] on link "Billing" at bounding box center [102, 176] width 185 height 27
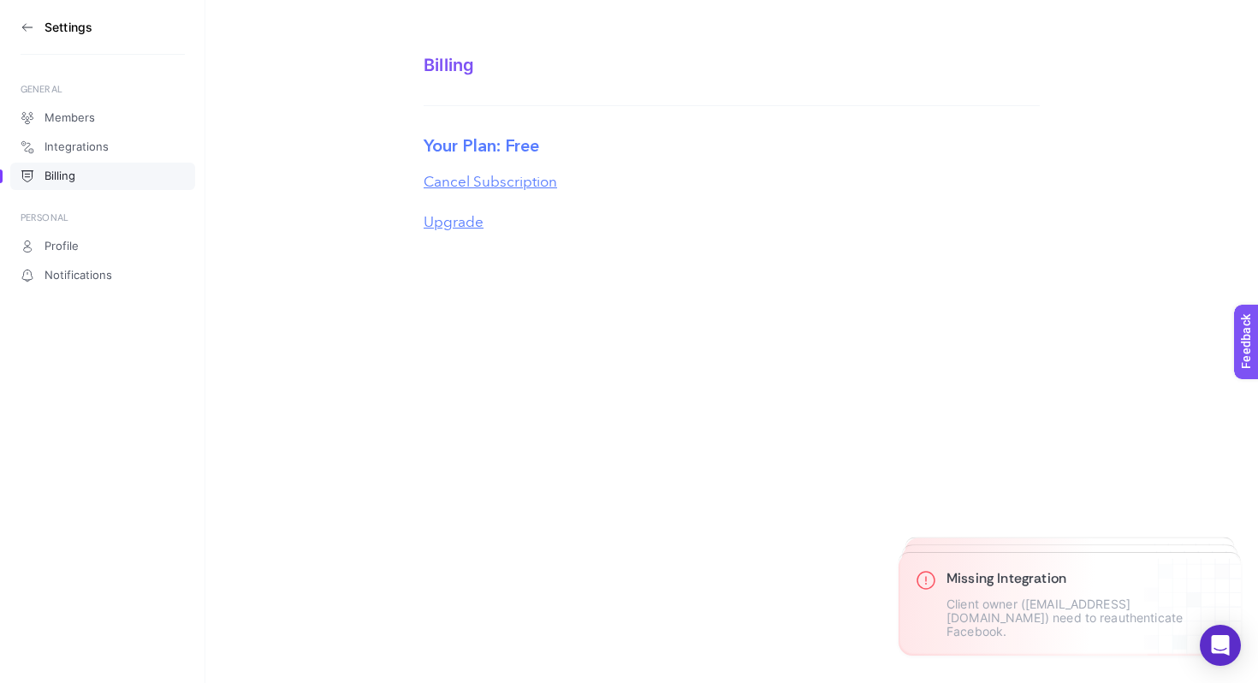
click at [484, 187] on button "Cancel Subscription" at bounding box center [490, 182] width 133 height 15
